Goal: Information Seeking & Learning: Compare options

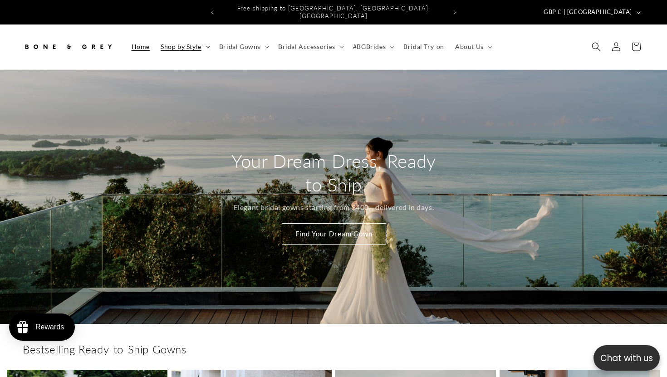
click at [201, 47] on summary "Shop by Style" at bounding box center [184, 46] width 59 height 19
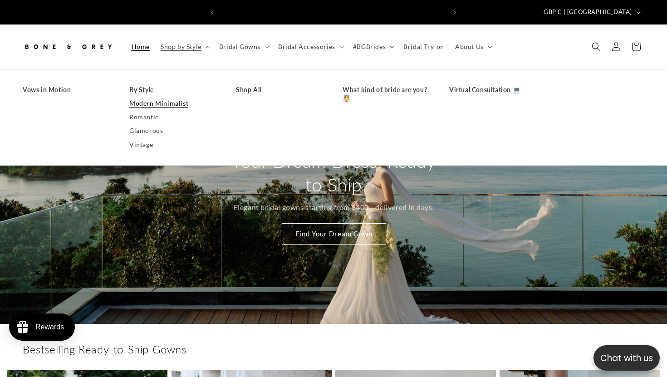
scroll to position [0, 452]
click at [147, 97] on link "Modern Minimalist" at bounding box center [173, 104] width 88 height 14
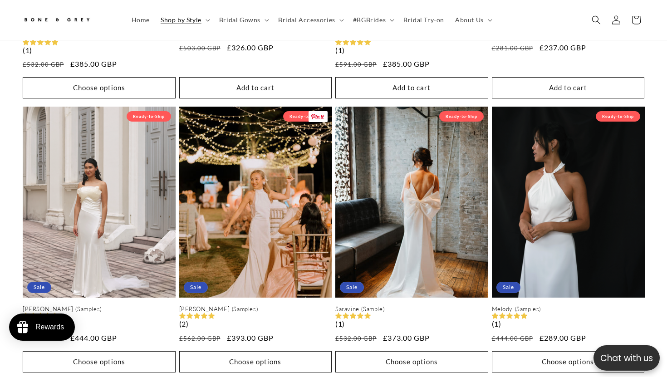
scroll to position [0, 452]
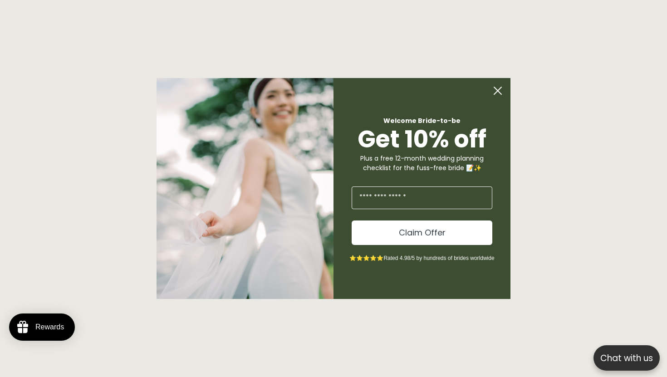
click at [497, 86] on circle "Close dialog" at bounding box center [497, 90] width 17 height 17
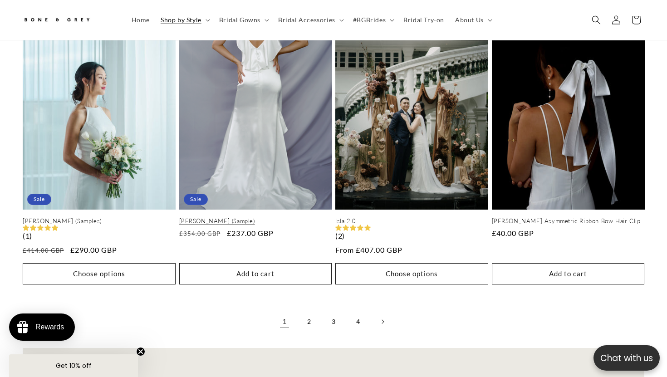
scroll to position [0, 226]
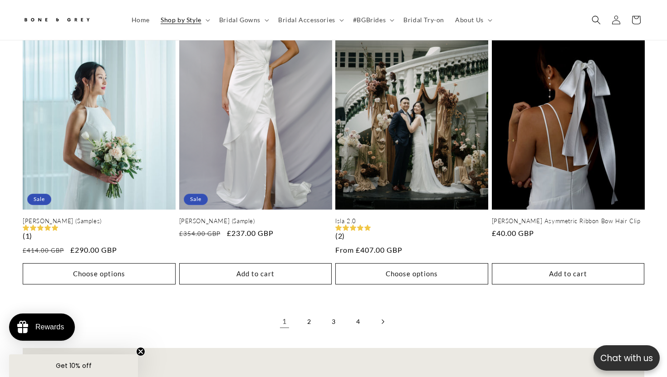
click at [386, 316] on link "Next page" at bounding box center [382, 322] width 20 height 20
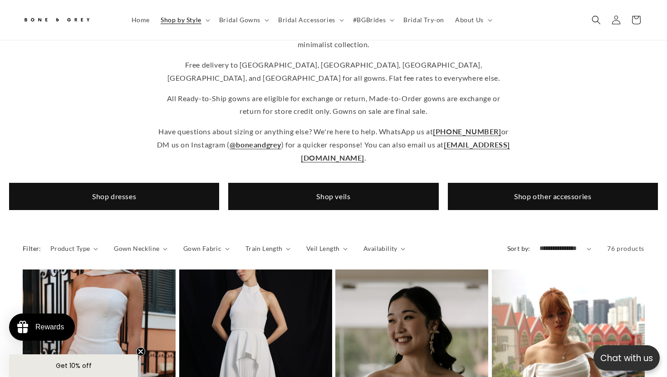
scroll to position [0, 0]
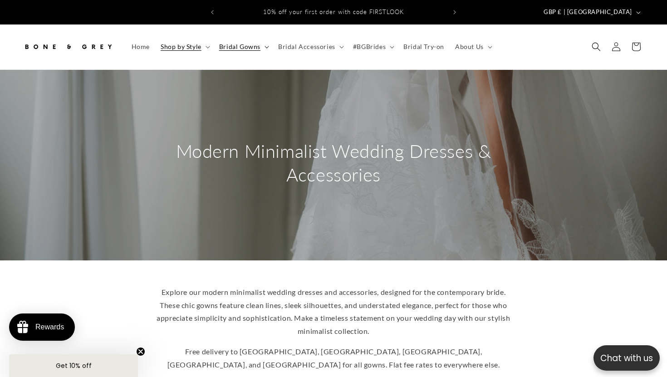
click at [267, 46] on icon at bounding box center [266, 47] width 5 height 3
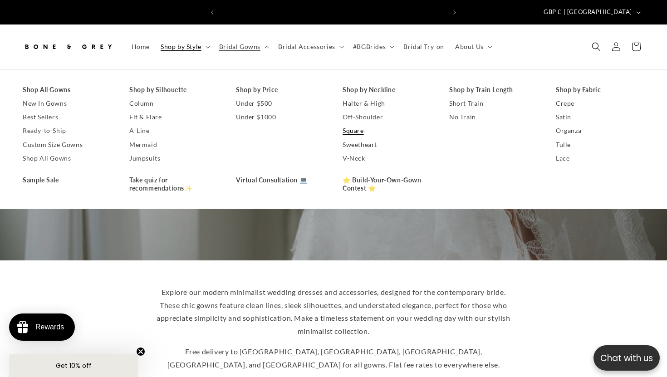
scroll to position [0, 226]
click at [459, 111] on link "No Train" at bounding box center [493, 117] width 88 height 14
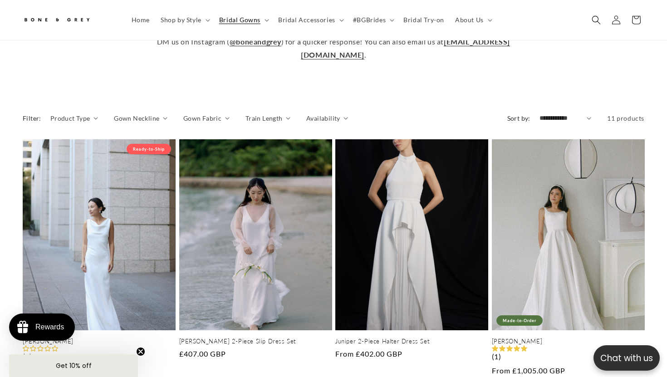
scroll to position [372, 0]
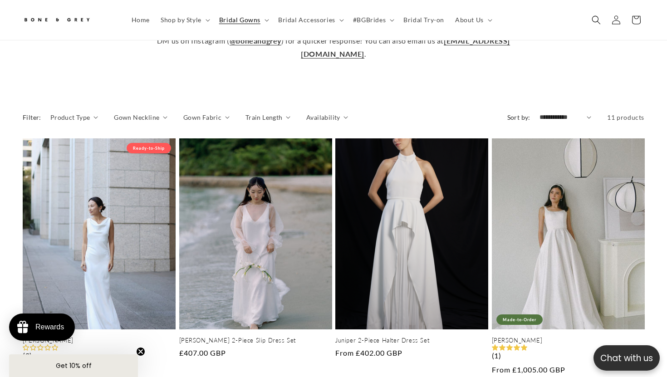
click at [552, 113] on select "**********" at bounding box center [565, 118] width 52 height 10
select select "**********"
click at [539, 113] on select "**********" at bounding box center [565, 118] width 52 height 10
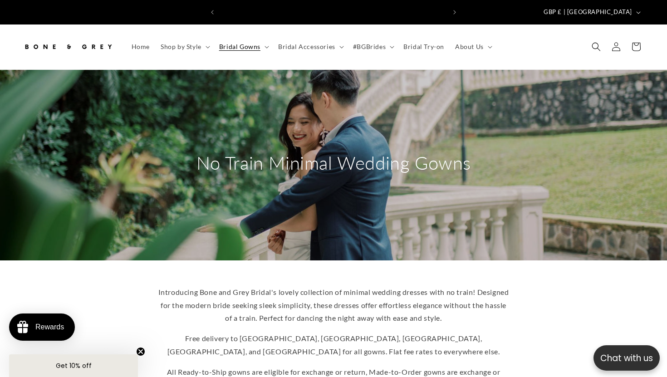
scroll to position [0, 226]
click at [262, 40] on summary "Bridal Gowns" at bounding box center [243, 46] width 59 height 19
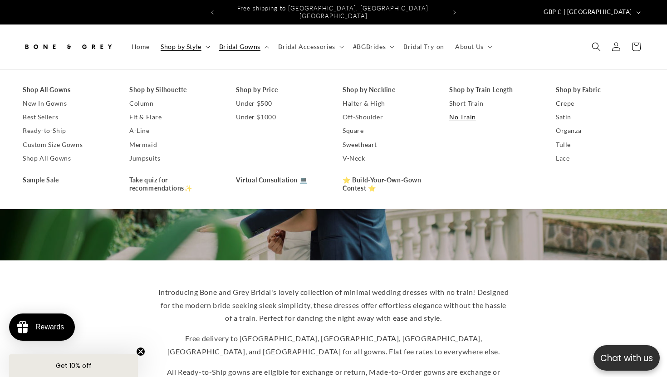
click at [210, 39] on summary "Shop by Style" at bounding box center [184, 46] width 59 height 19
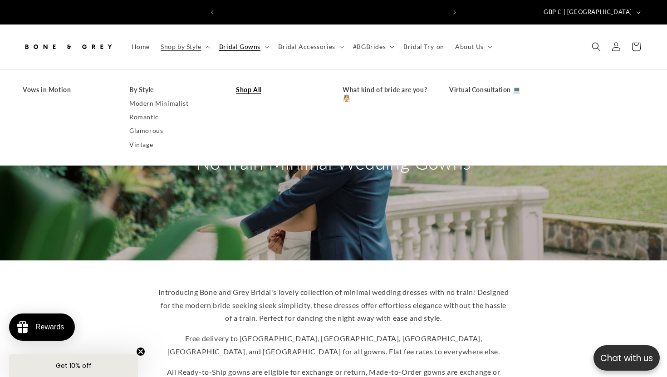
scroll to position [0, 452]
click at [259, 43] on span "Bridal Gowns" at bounding box center [239, 47] width 41 height 8
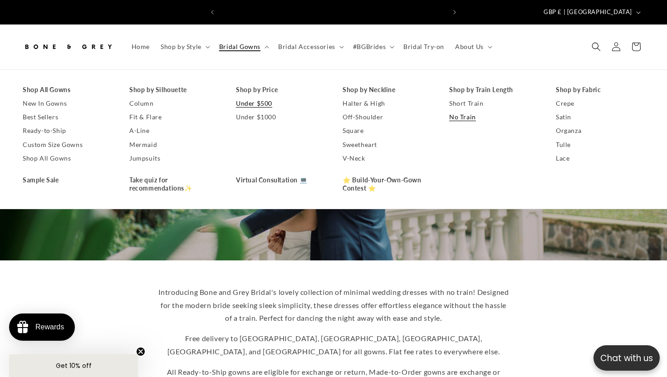
scroll to position [0, 0]
